Goal: Find specific page/section: Find specific page/section

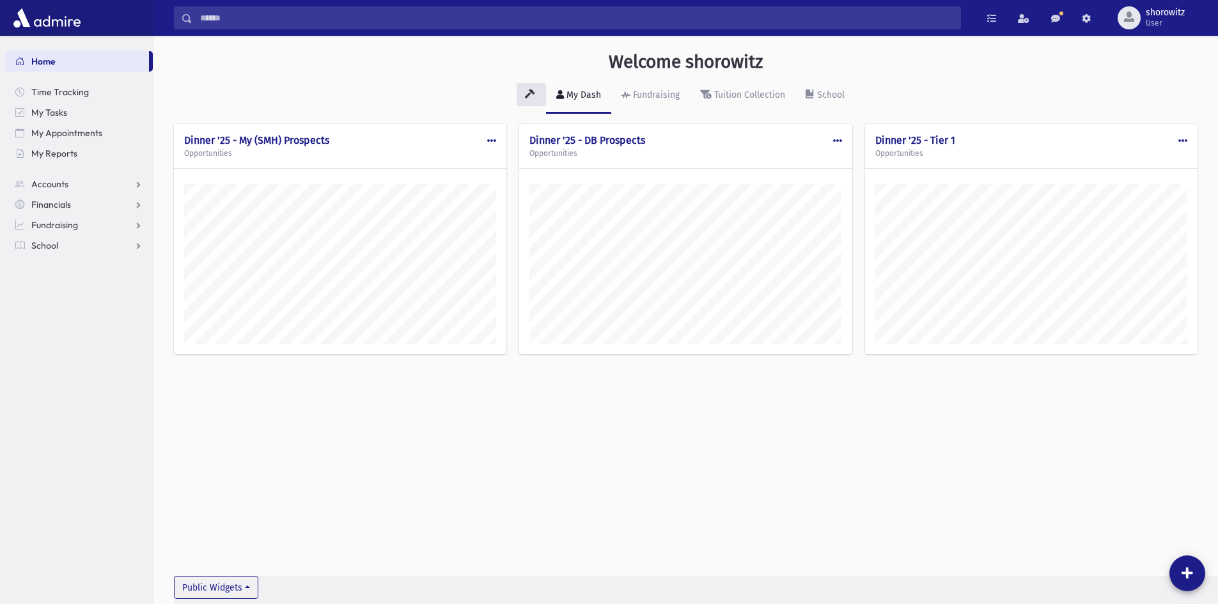
scroll to position [597, 1065]
click at [276, 25] on input "Search" at bounding box center [576, 17] width 768 height 23
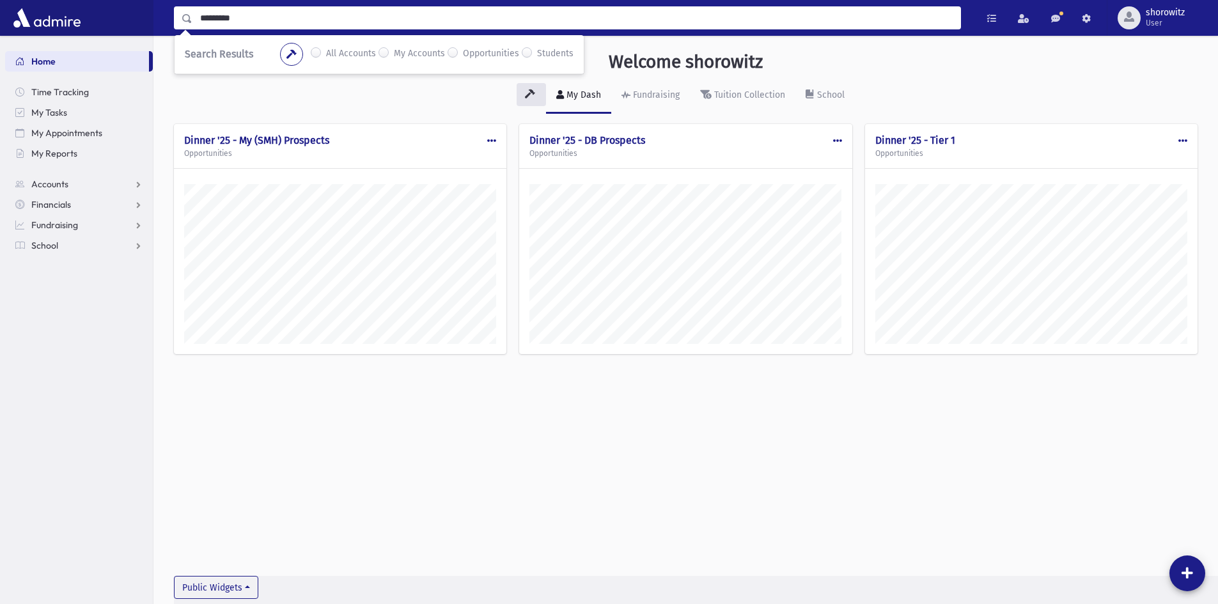
type input "*********"
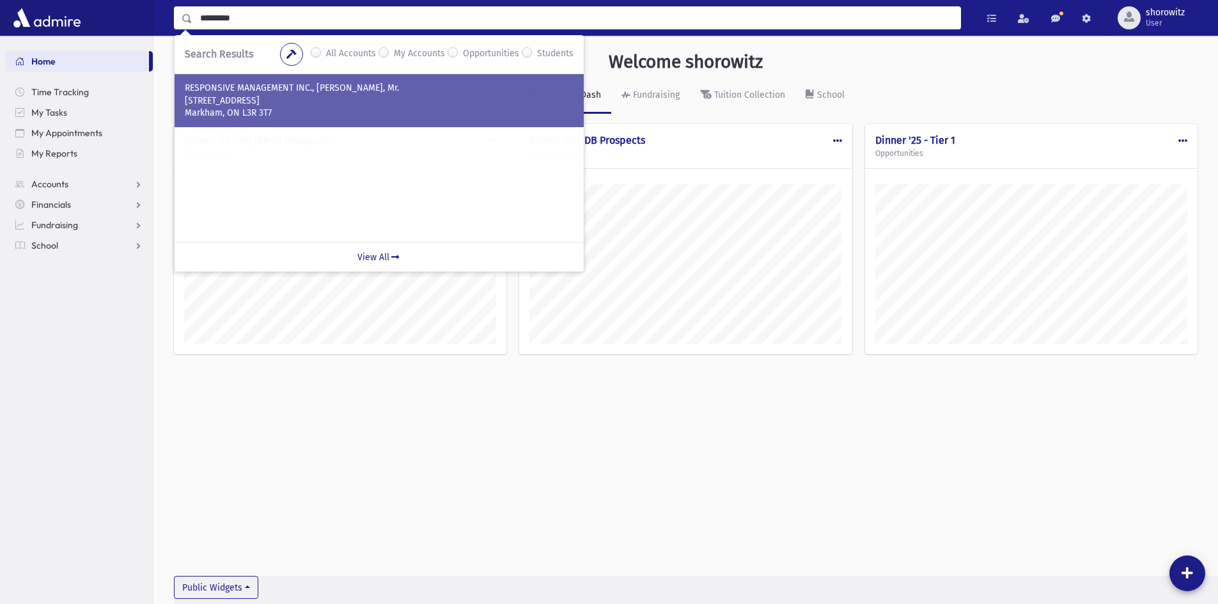
click at [246, 97] on p "401-3760 14th Avenue" at bounding box center [379, 101] width 389 height 13
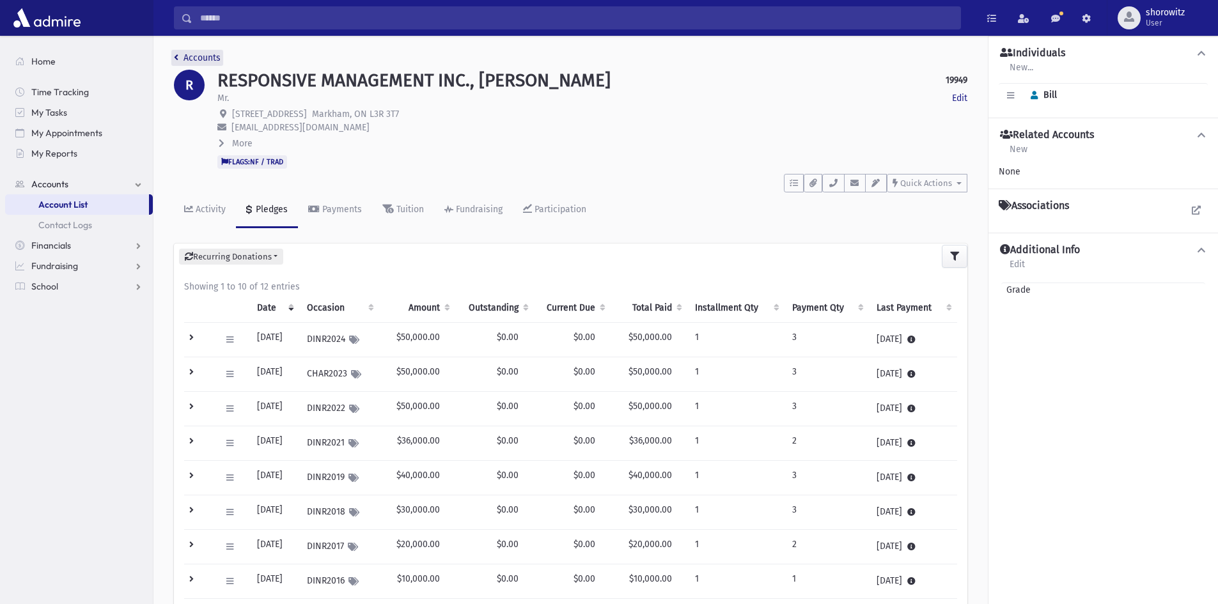
drag, startPoint x: 203, startPoint y: 58, endPoint x: 178, endPoint y: 76, distance: 31.1
click at [203, 58] on link "Accounts" at bounding box center [197, 57] width 47 height 11
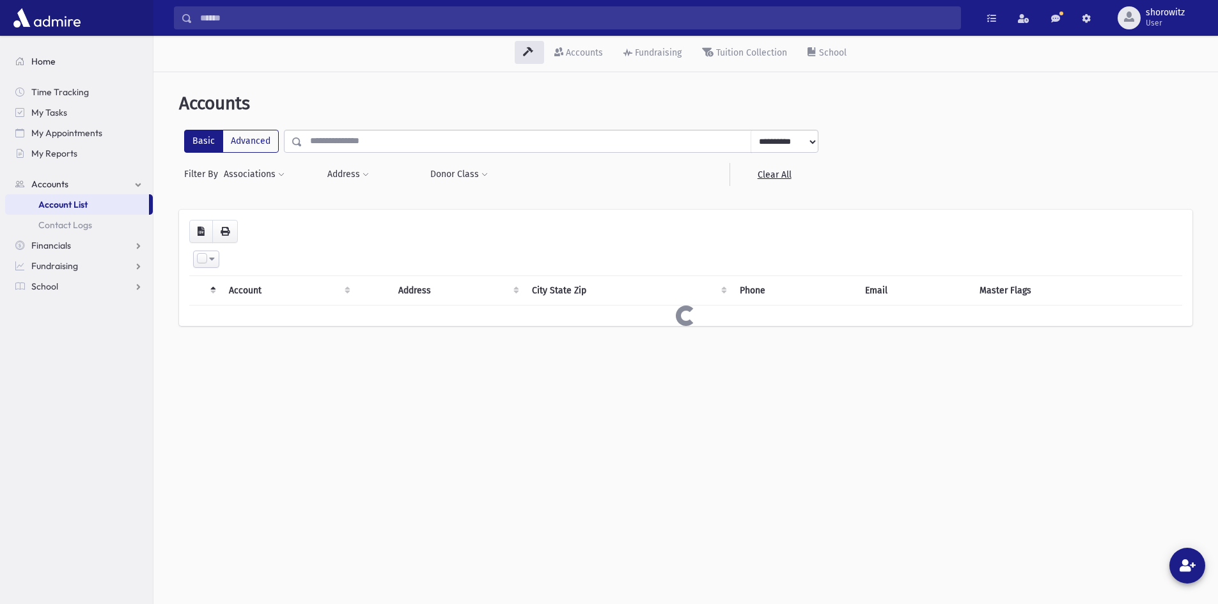
click at [43, 55] on link "Home" at bounding box center [79, 61] width 148 height 20
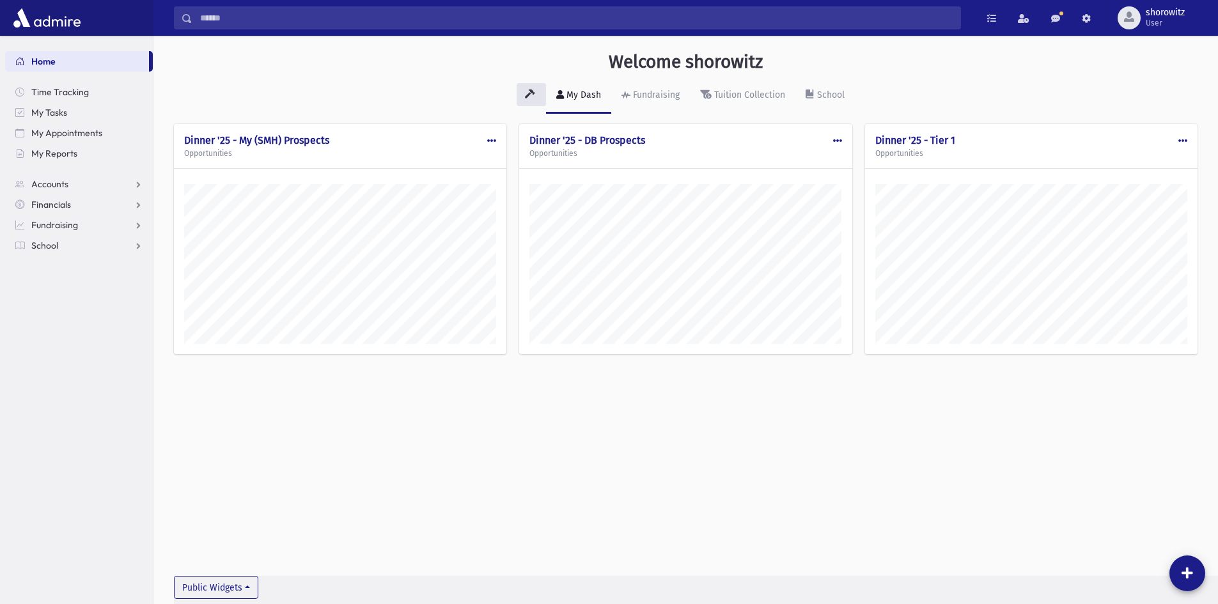
scroll to position [597, 1065]
